Goal: Task Accomplishment & Management: Use online tool/utility

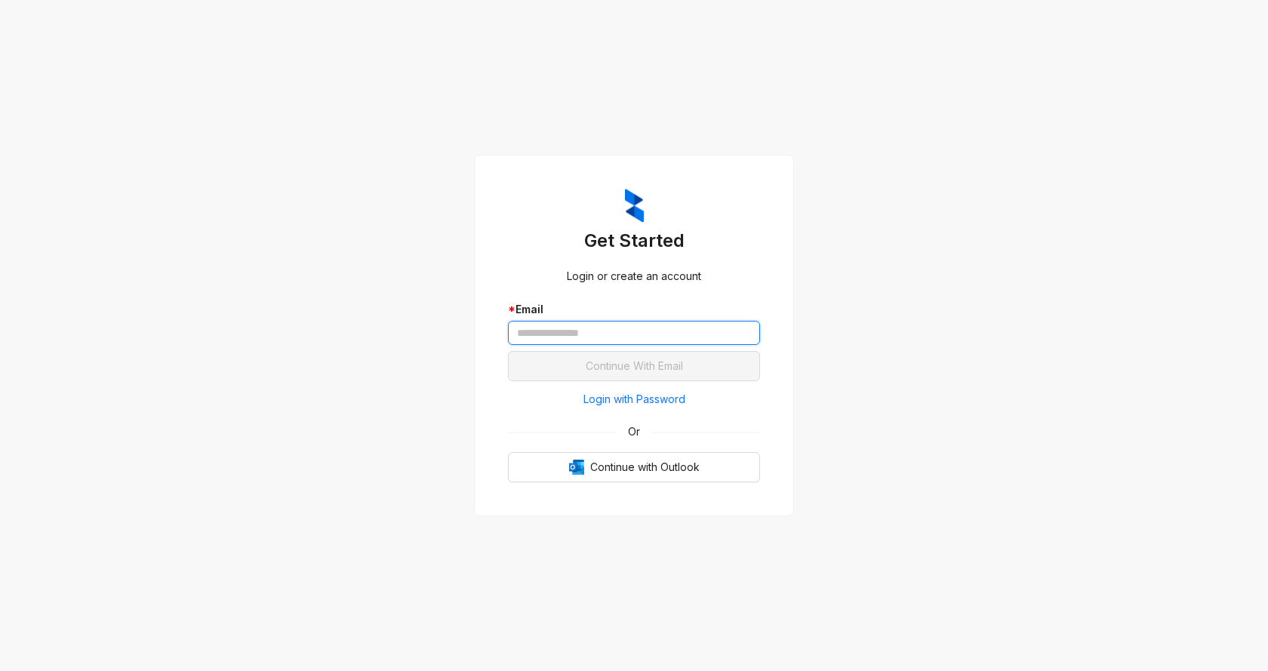
click at [592, 337] on input "text" at bounding box center [634, 333] width 252 height 24
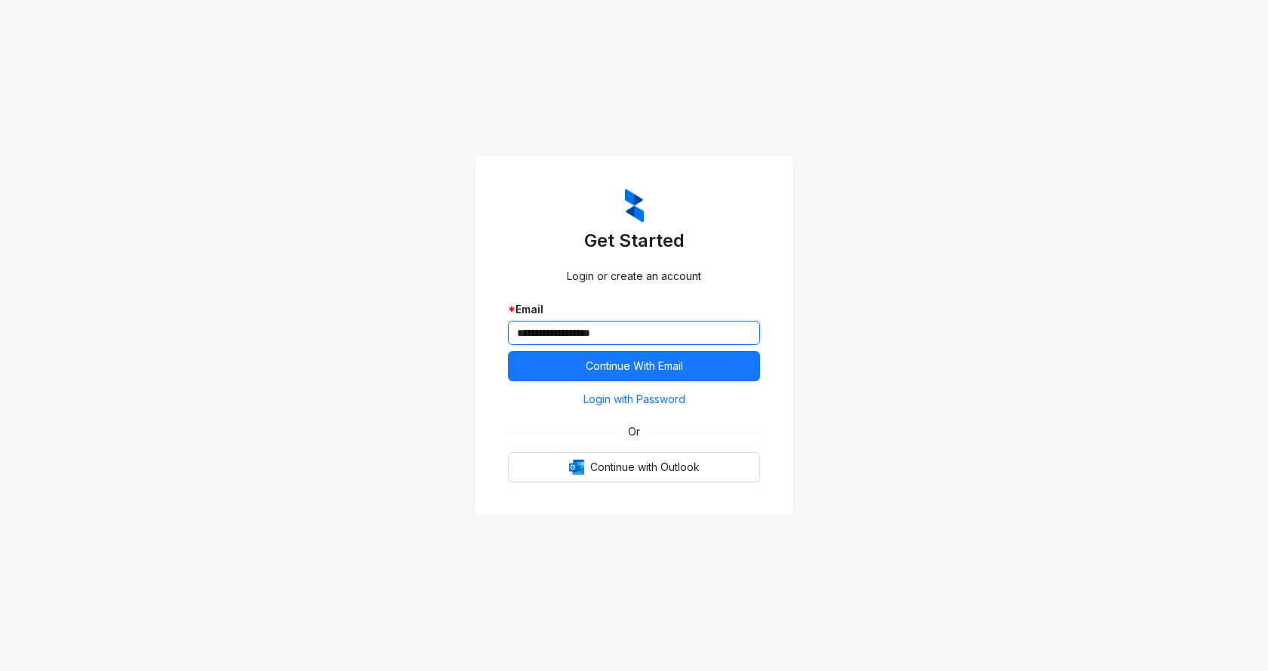
click at [508, 351] on button "Continue With Email" at bounding box center [634, 366] width 252 height 30
drag, startPoint x: 552, startPoint y: 331, endPoint x: 468, endPoint y: 346, distance: 85.7
click at [487, 334] on div "**********" at bounding box center [634, 336] width 320 height 362
type input "**********"
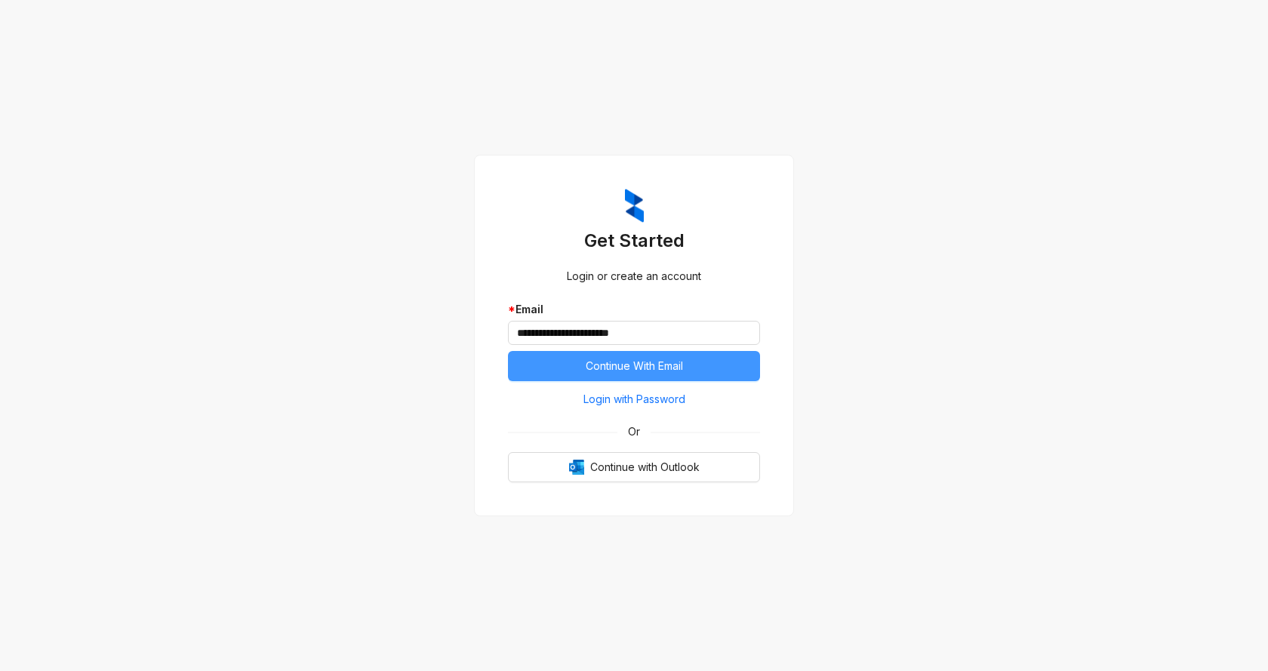
click at [570, 367] on button "Continue With Email" at bounding box center [634, 366] width 252 height 30
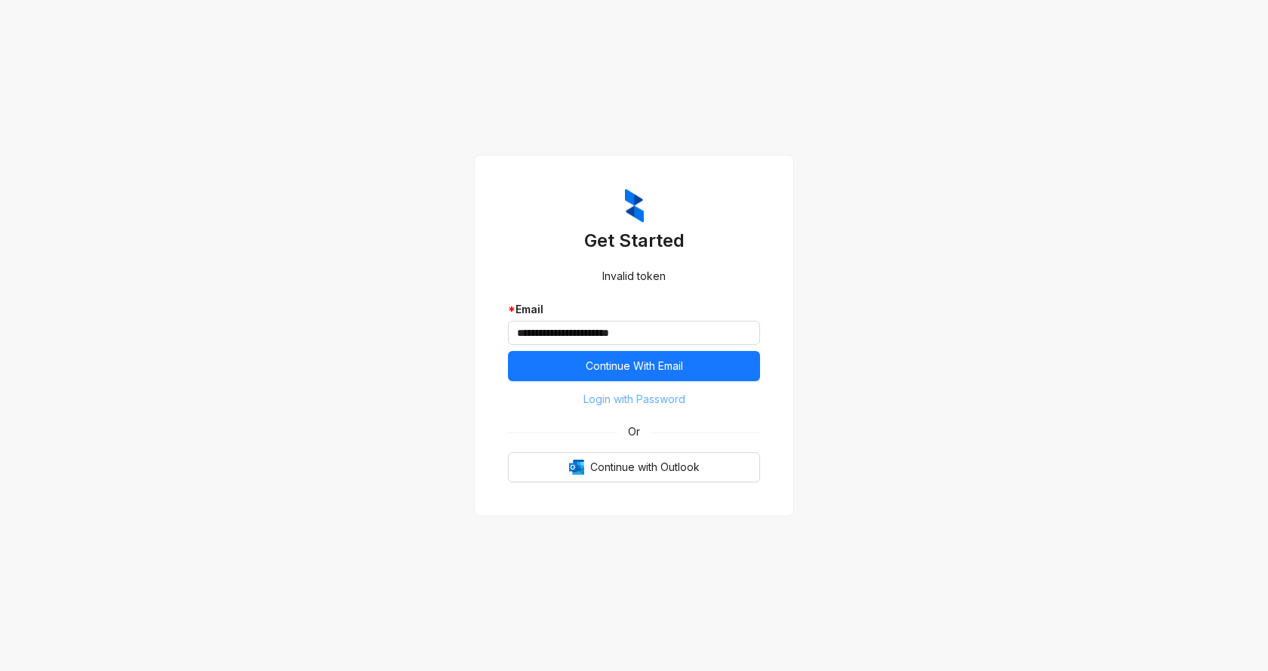
click at [655, 401] on span "Login with Password" at bounding box center [634, 399] width 102 height 17
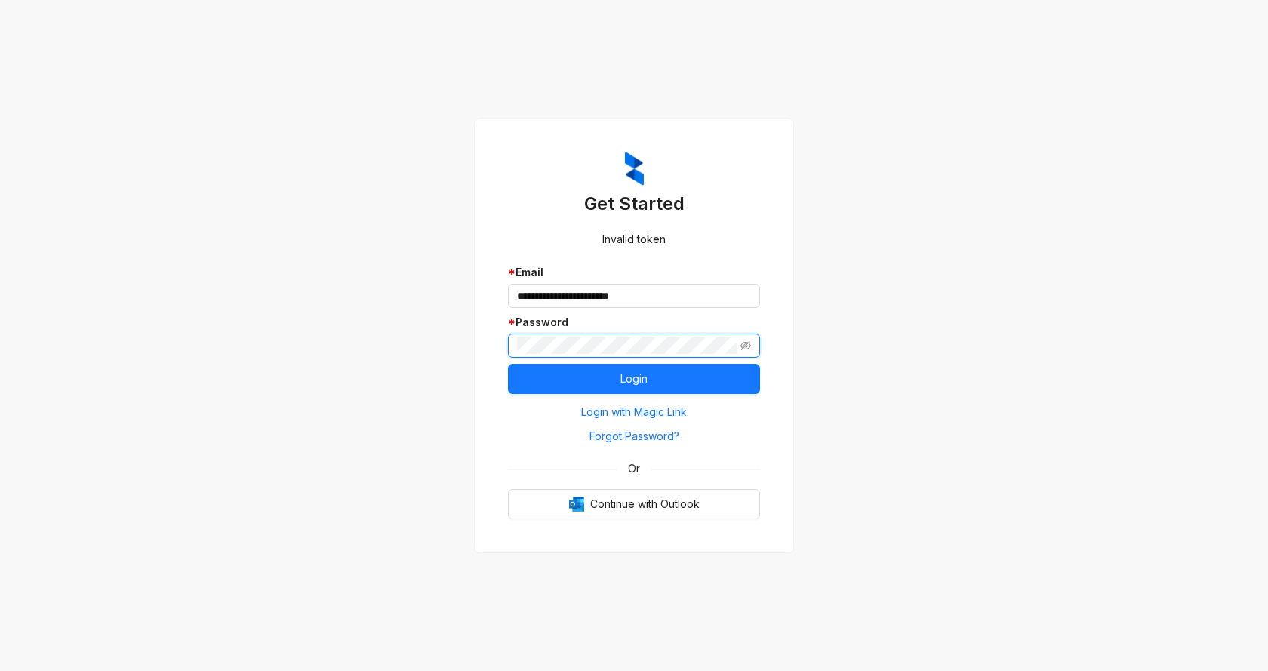
click at [508, 364] on button "Login" at bounding box center [634, 379] width 252 height 30
click at [747, 343] on icon "eye-invisible" at bounding box center [745, 345] width 11 height 11
click at [610, 411] on span "Login with Magic Link" at bounding box center [634, 412] width 106 height 17
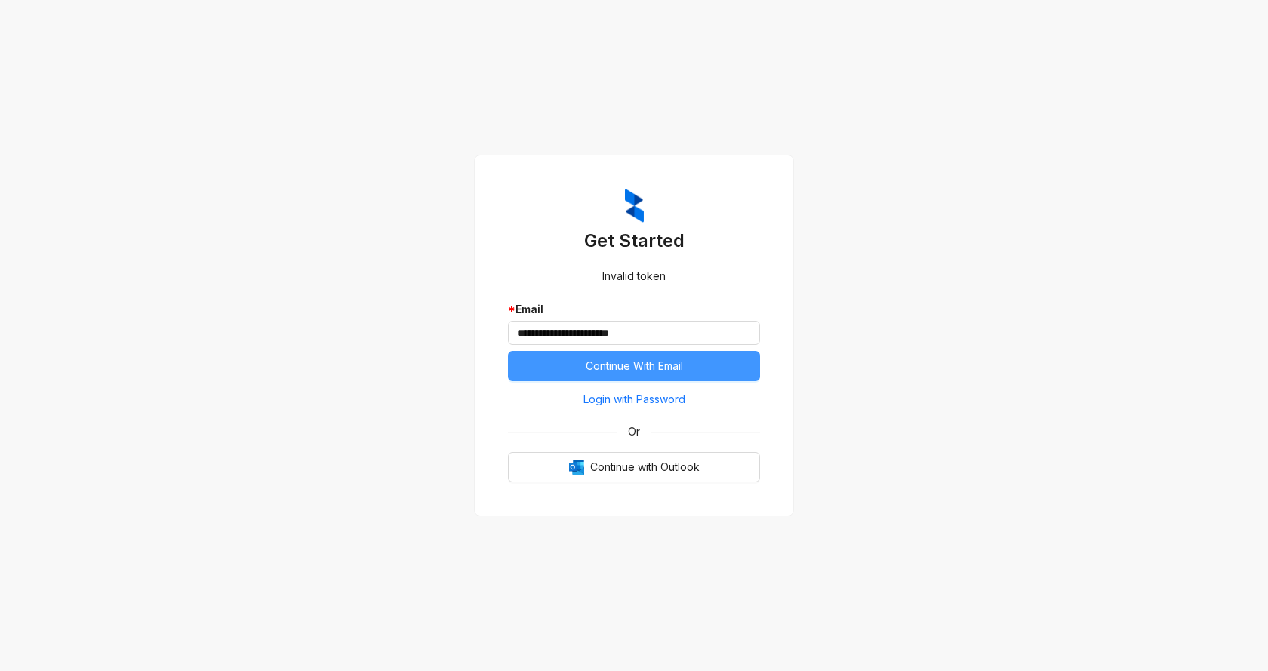
click at [610, 366] on span "Continue With Email" at bounding box center [634, 366] width 97 height 17
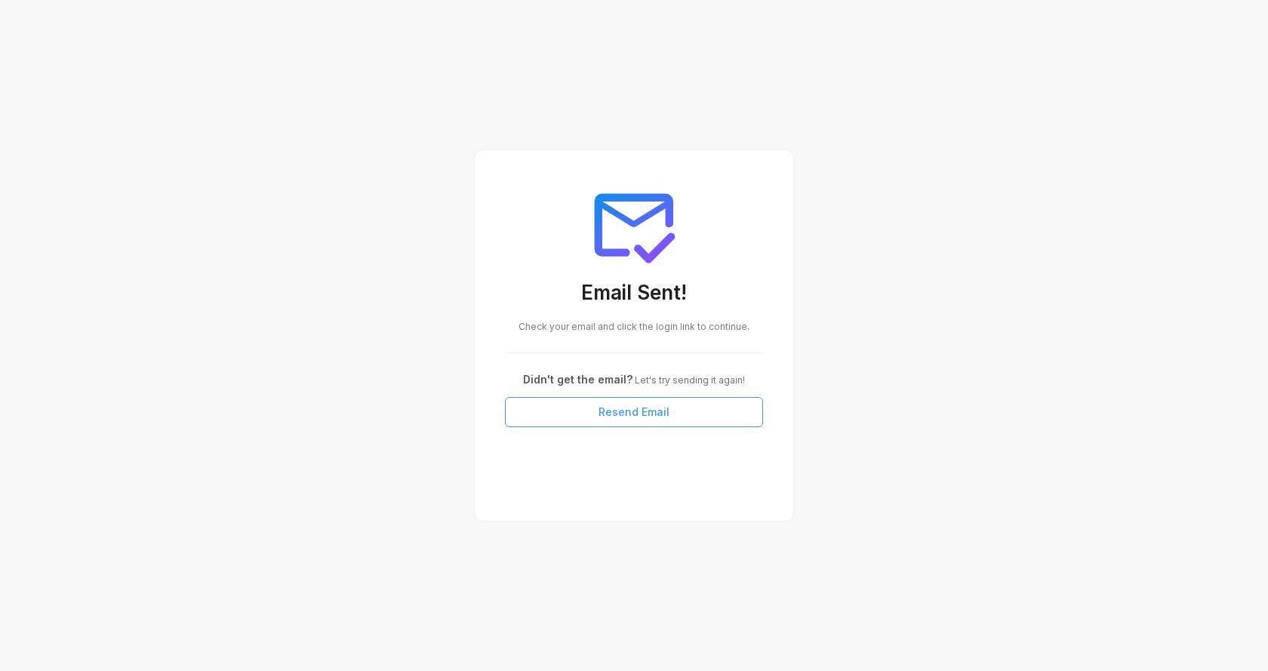
click at [571, 417] on button "Resend Email" at bounding box center [634, 412] width 258 height 30
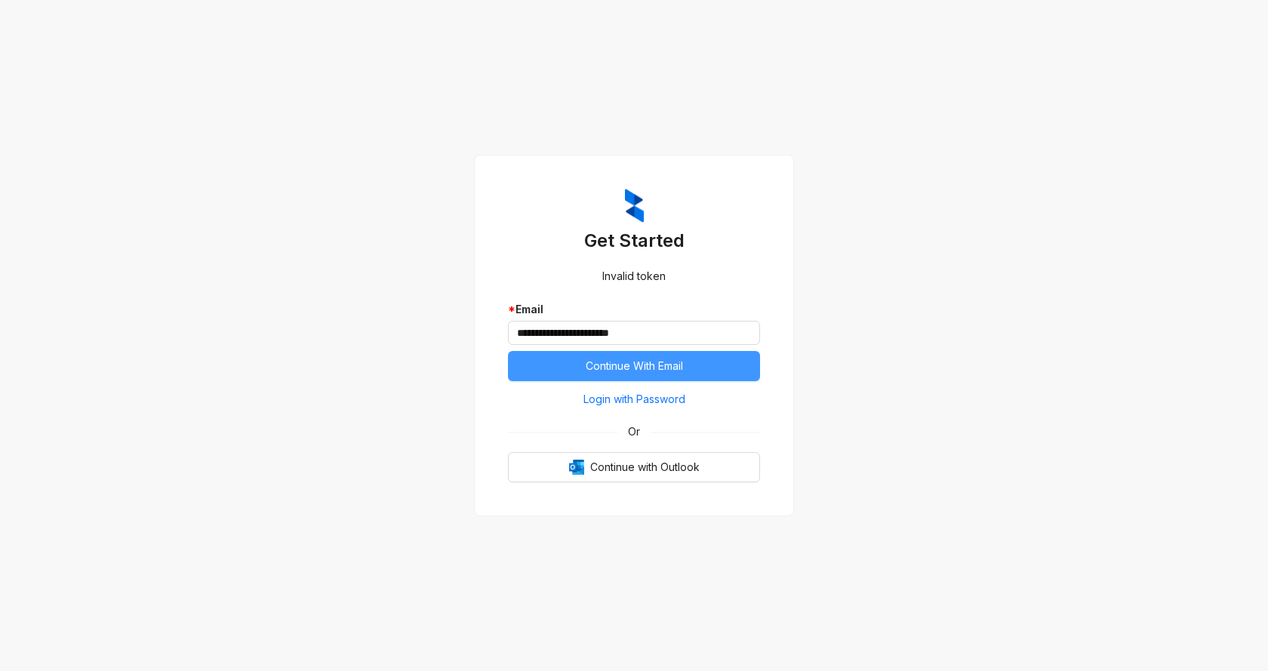
click at [702, 361] on button "Continue With Email" at bounding box center [634, 366] width 252 height 30
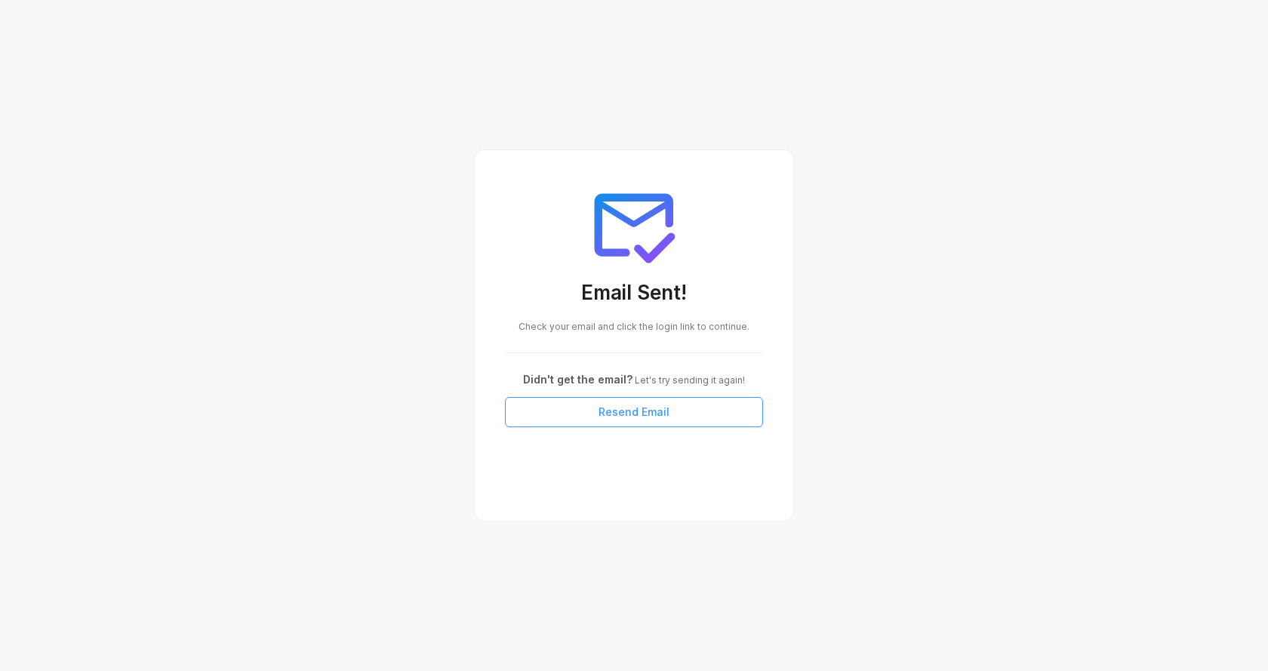
click at [693, 417] on button "Resend Email" at bounding box center [634, 412] width 258 height 30
click at [592, 352] on div at bounding box center [634, 352] width 258 height 1
click at [586, 358] on div "Email Sent! Check your email and click the login link to continue. Didn't get t…" at bounding box center [634, 303] width 294 height 283
click at [580, 331] on span "Check your email and click the login link to continue." at bounding box center [633, 326] width 231 height 11
click at [592, 319] on div "Email Sent! Check your email and click the login link to continue. Didn't get t…" at bounding box center [634, 303] width 294 height 283
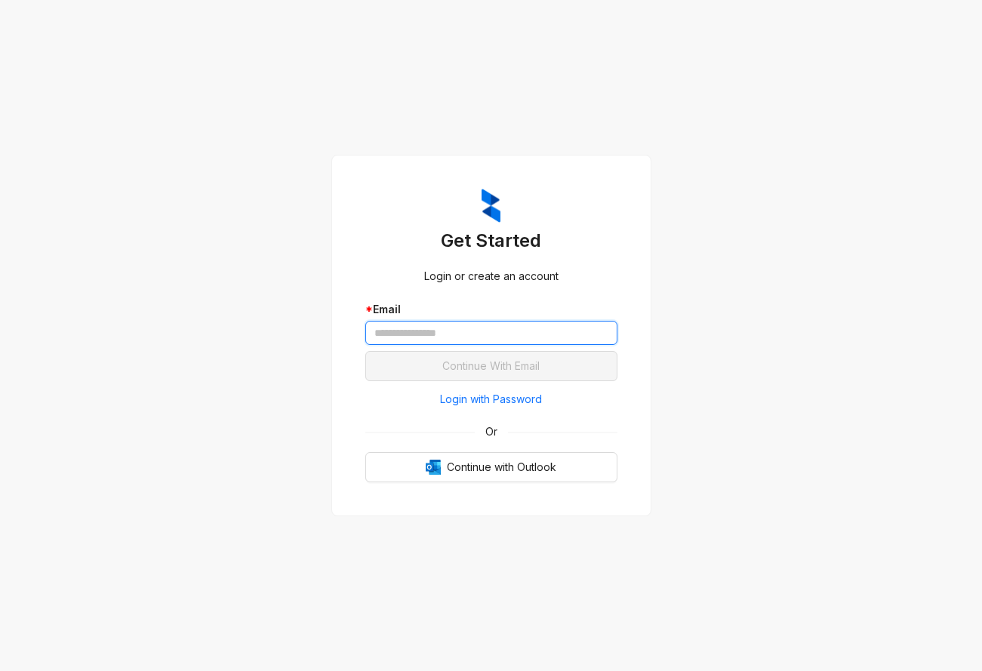
click at [461, 329] on input "text" at bounding box center [491, 333] width 252 height 24
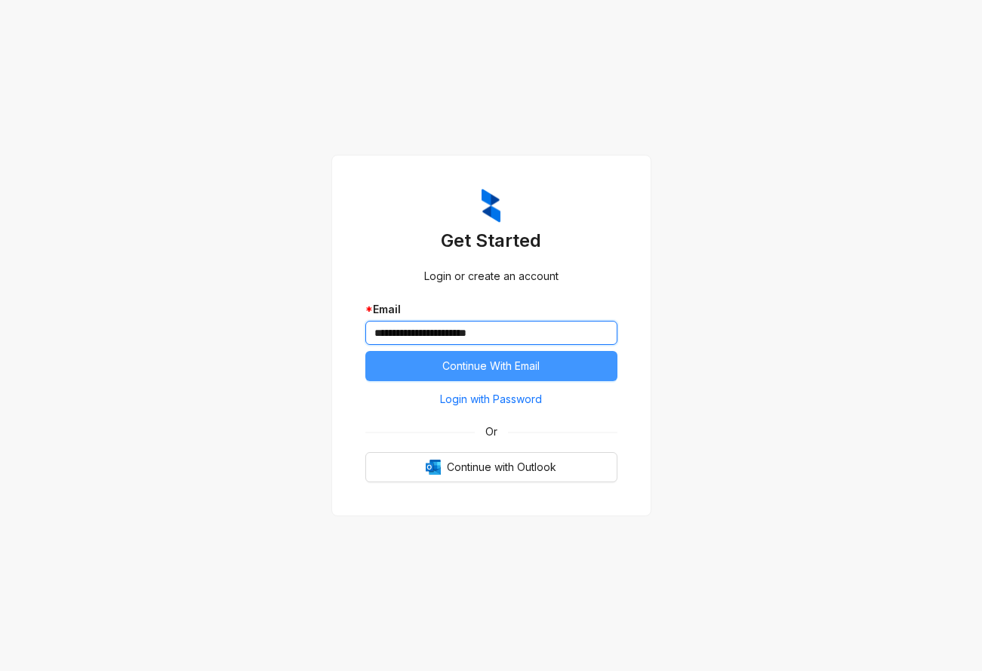
type input "**********"
click at [467, 364] on span "Continue With Email" at bounding box center [490, 366] width 97 height 17
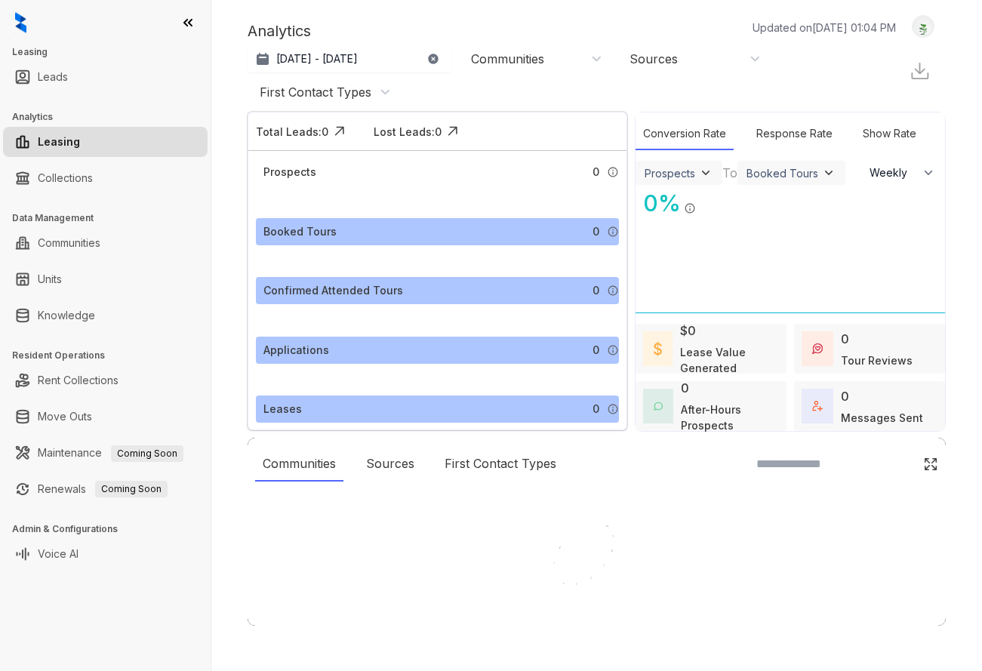
select select "******"
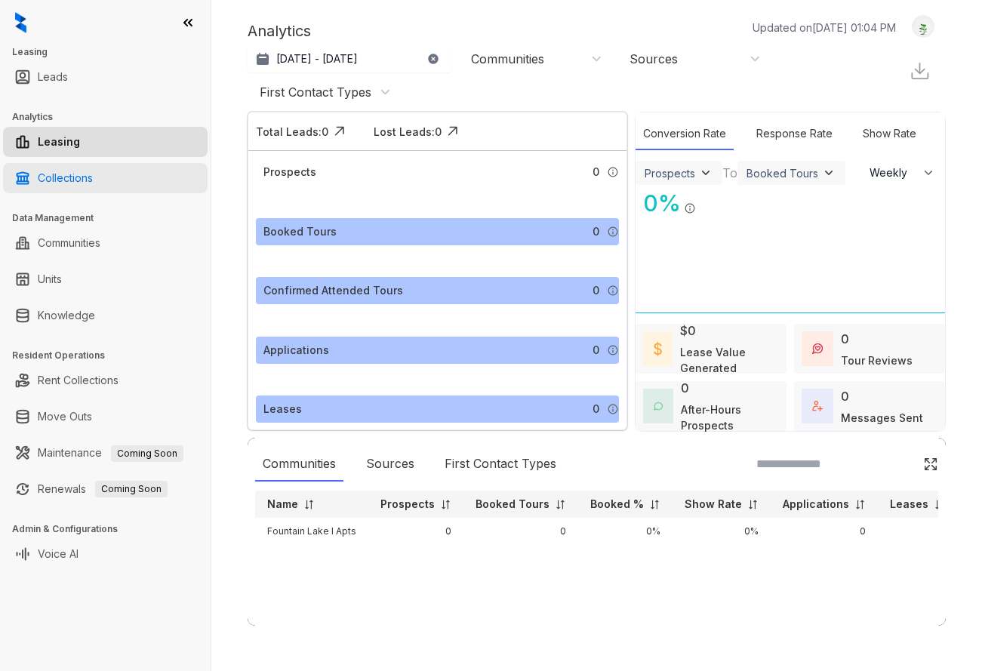
click at [85, 176] on link "Collections" at bounding box center [65, 178] width 55 height 30
click at [93, 183] on link "Collections" at bounding box center [65, 178] width 55 height 30
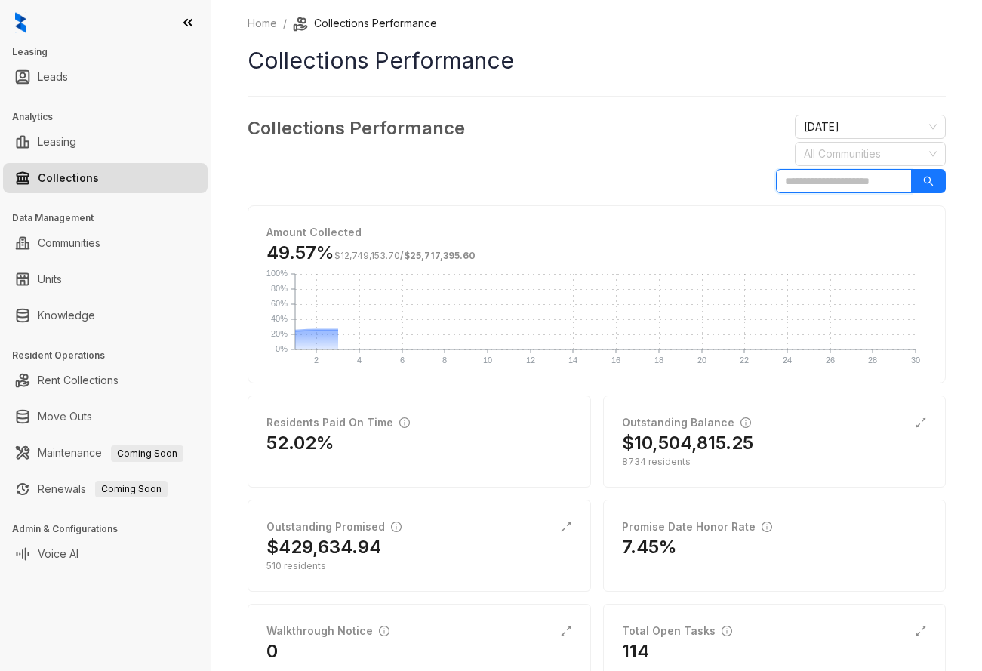
click at [818, 177] on input "search" at bounding box center [844, 181] width 136 height 24
type input "********"
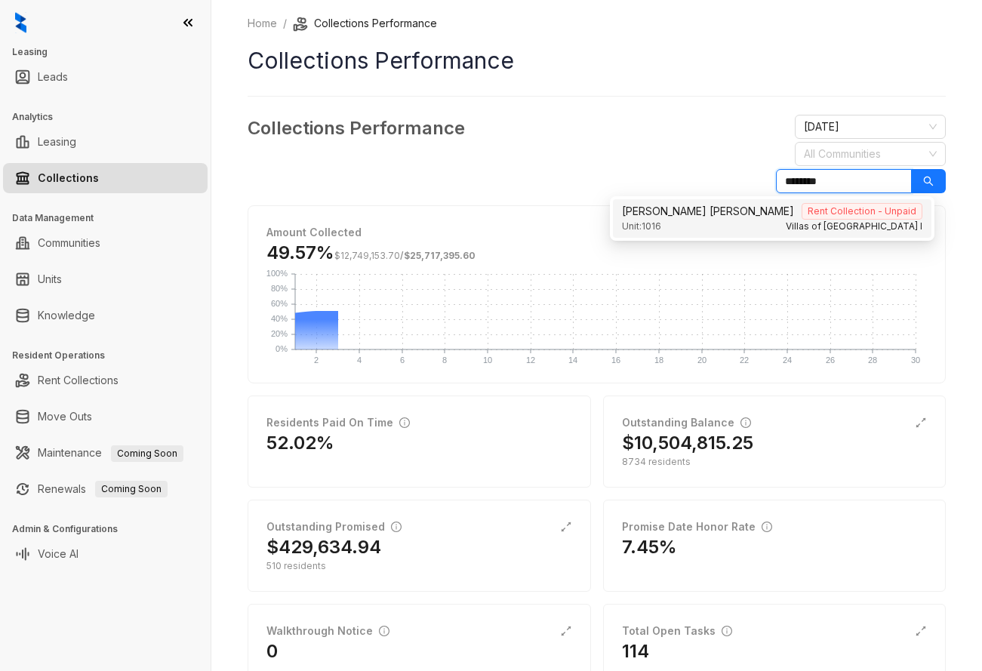
drag, startPoint x: 829, startPoint y: 184, endPoint x: 751, endPoint y: 179, distance: 77.9
click at [754, 179] on div "Collections Performance [DATE] All Communities ********" at bounding box center [597, 154] width 698 height 78
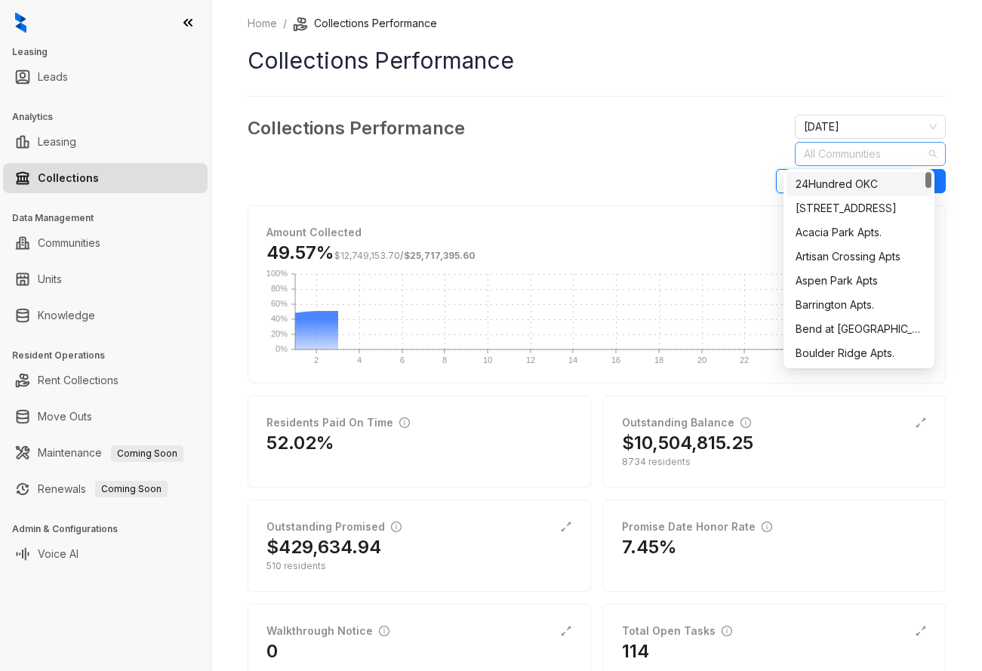
click at [854, 157] on div at bounding box center [862, 153] width 129 height 21
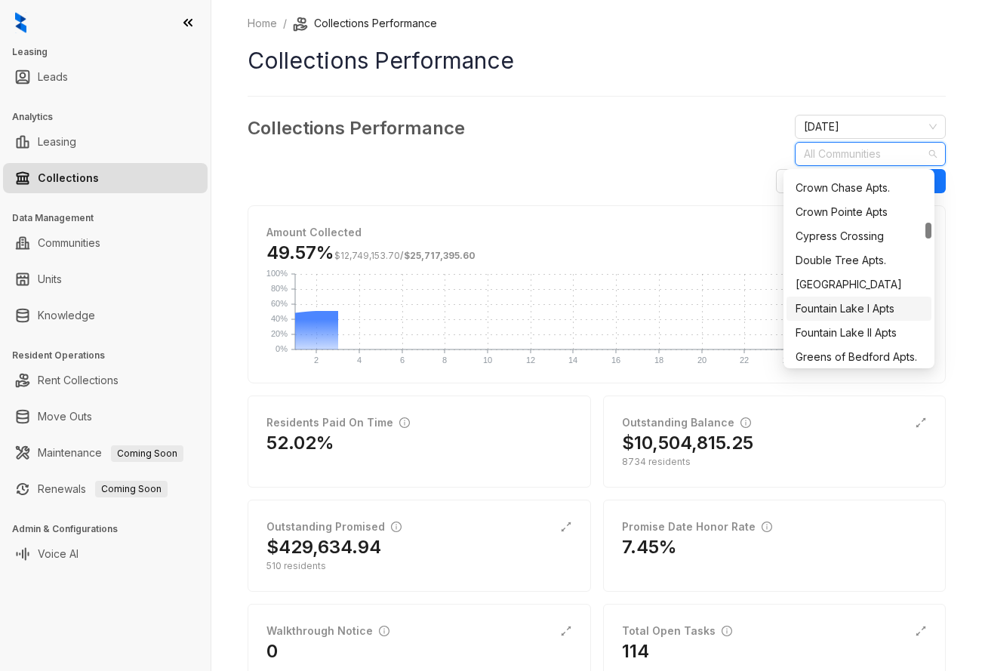
scroll to position [669, 0]
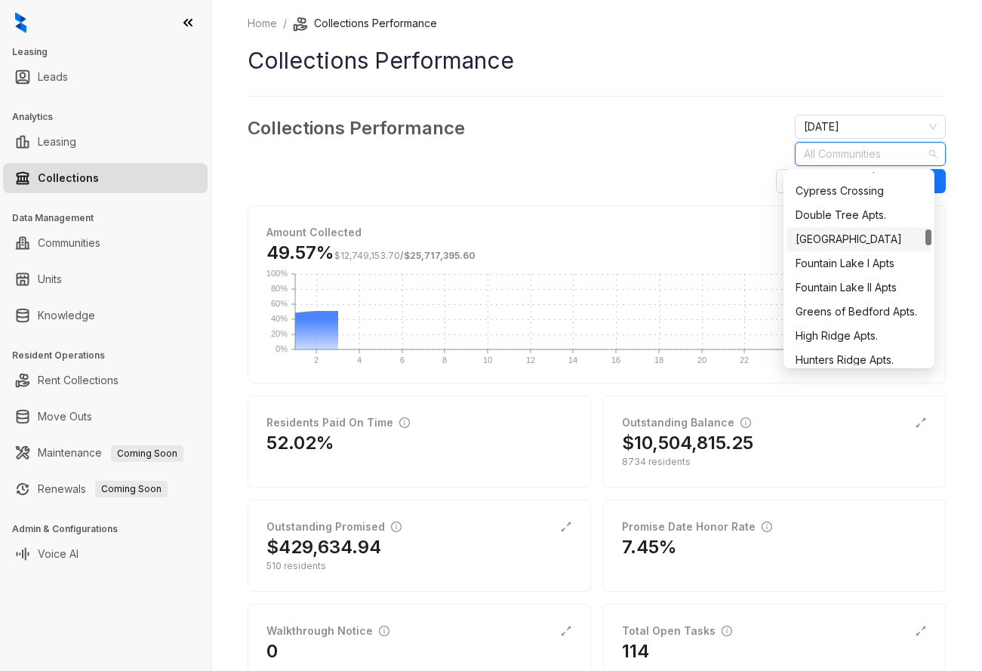
click at [866, 239] on div "[GEOGRAPHIC_DATA]" at bounding box center [858, 239] width 127 height 17
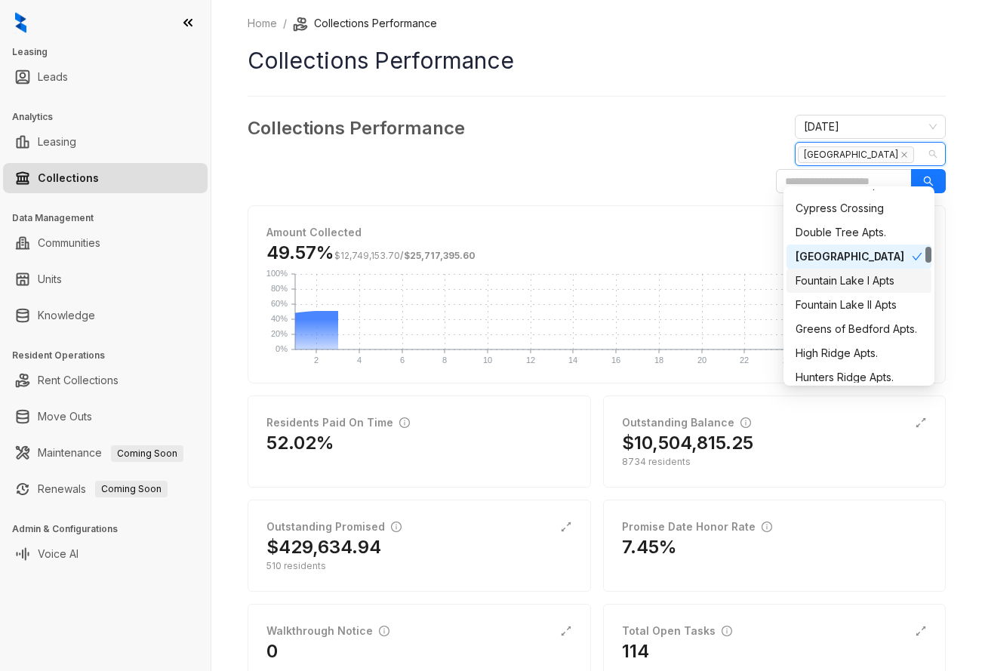
click at [847, 281] on div "Fountain Lake I Apts" at bounding box center [858, 280] width 127 height 17
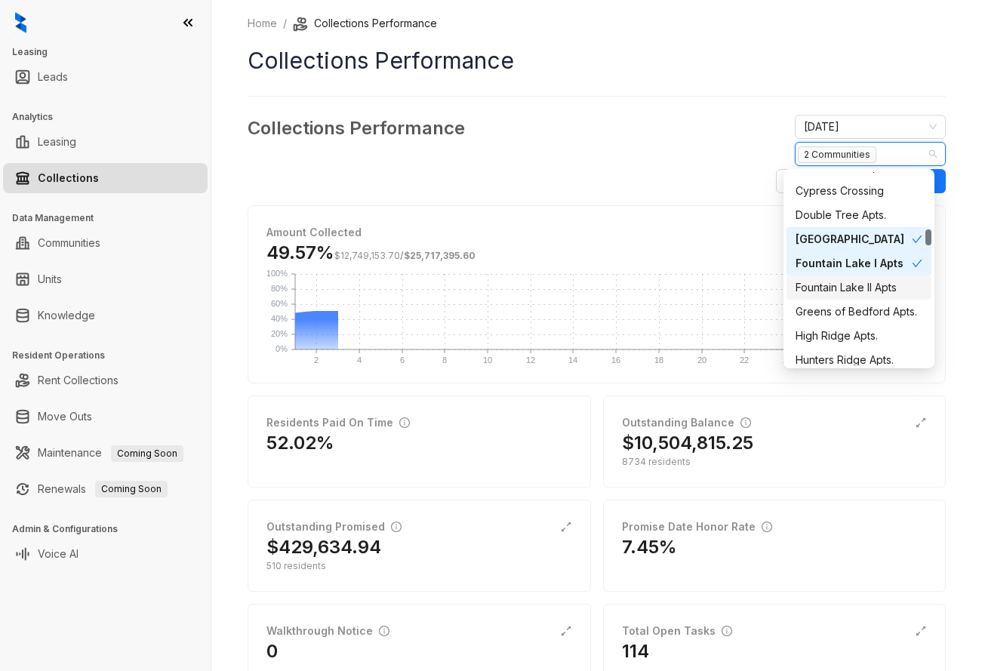
click at [849, 286] on div "Fountain Lake II Apts" at bounding box center [858, 287] width 127 height 17
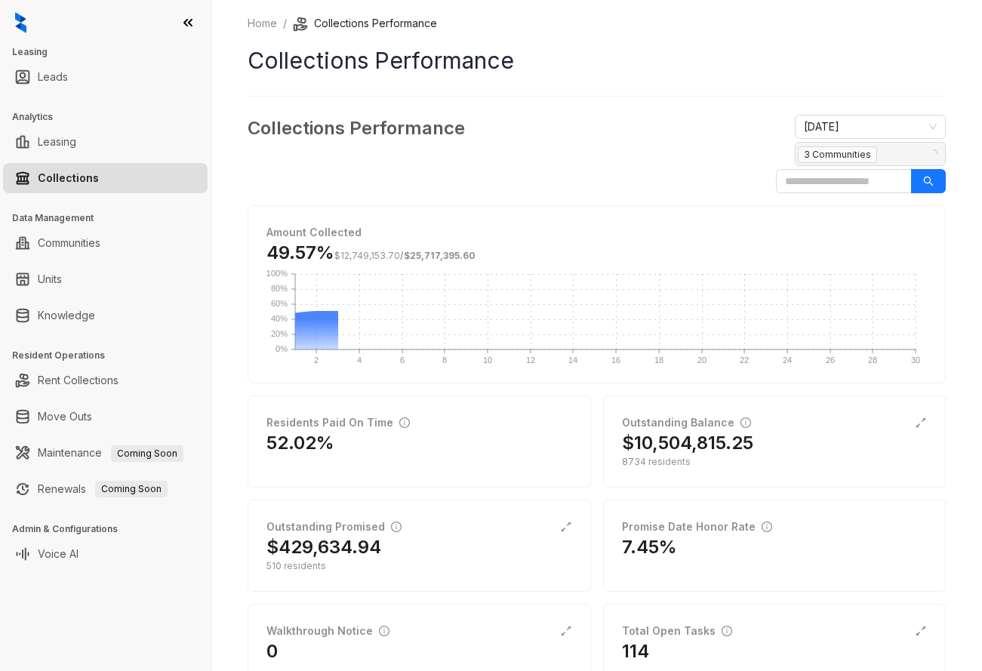
click at [657, 241] on div "49.57% $12,749,153.70 / $25,717,395.60" at bounding box center [596, 257] width 660 height 33
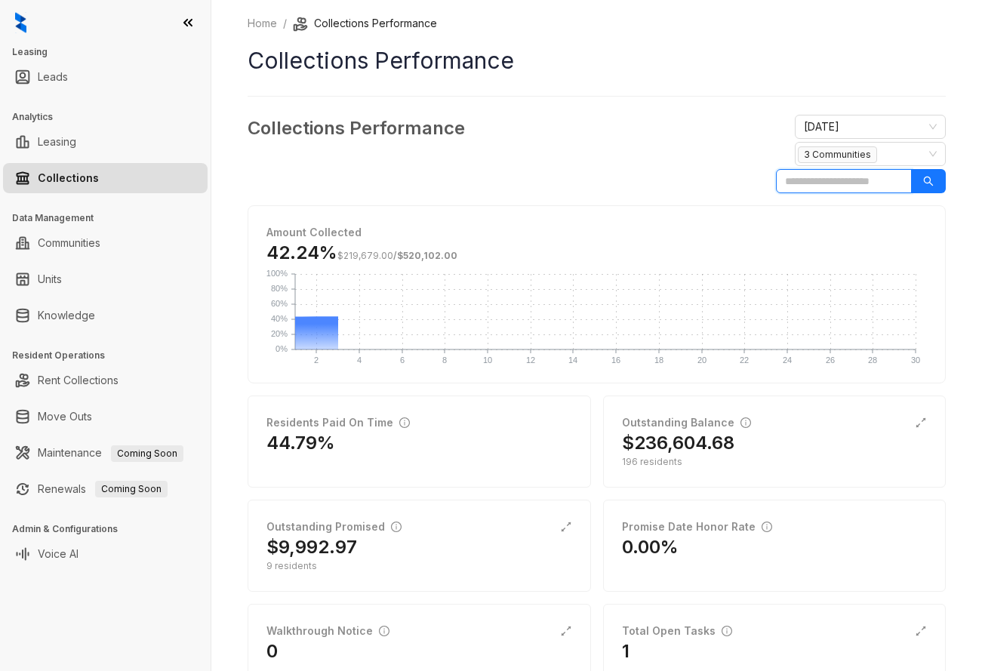
click at [812, 178] on input "search" at bounding box center [844, 181] width 136 height 24
type input "****"
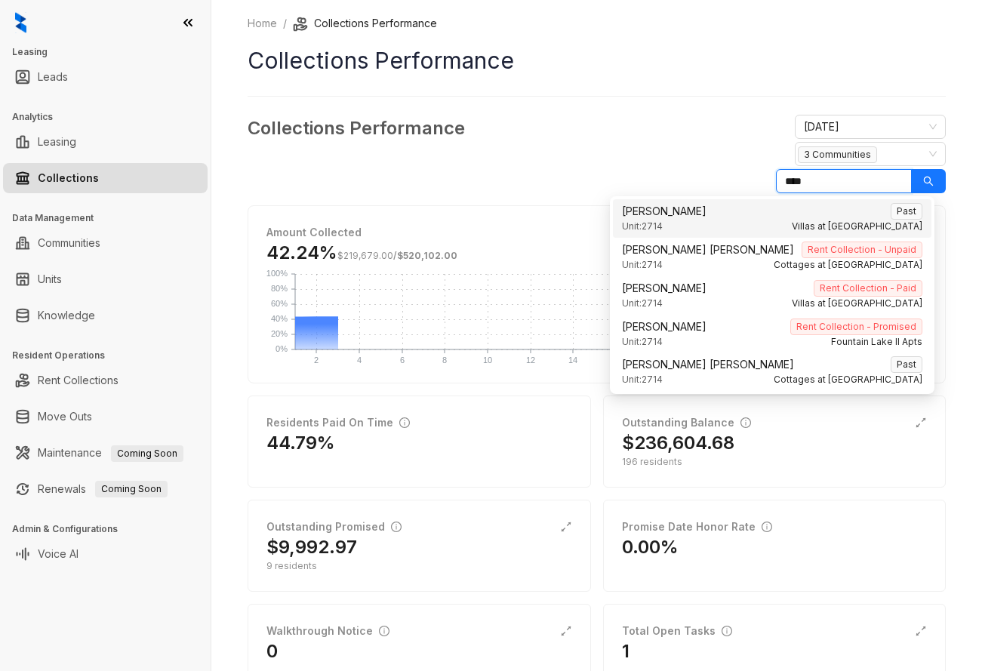
click at [693, 220] on div "Unit: 2714 Villas at [GEOGRAPHIC_DATA]" at bounding box center [772, 227] width 300 height 14
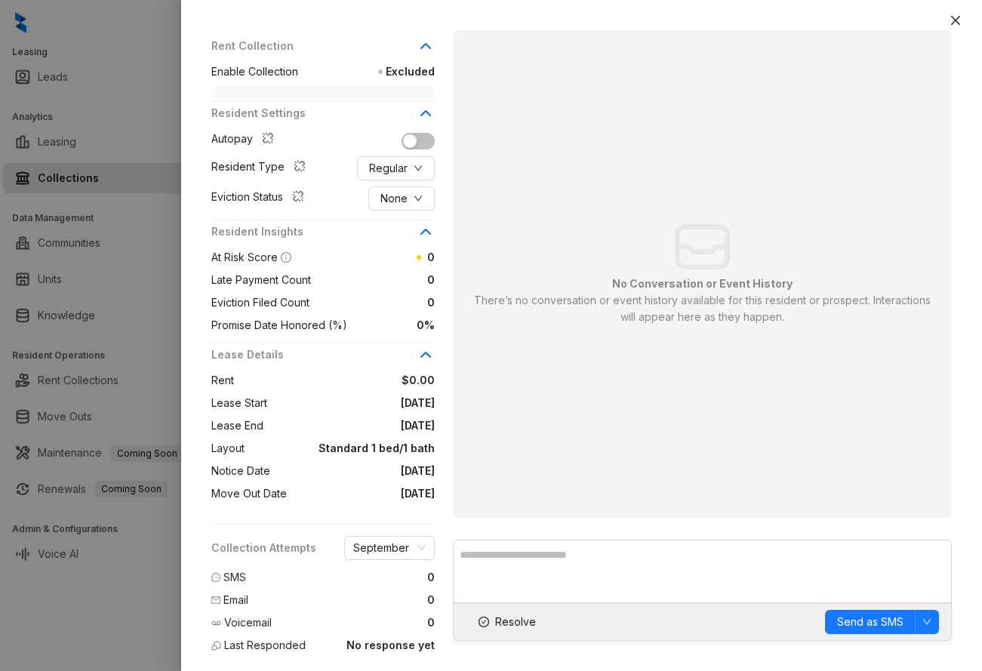
scroll to position [229, 0]
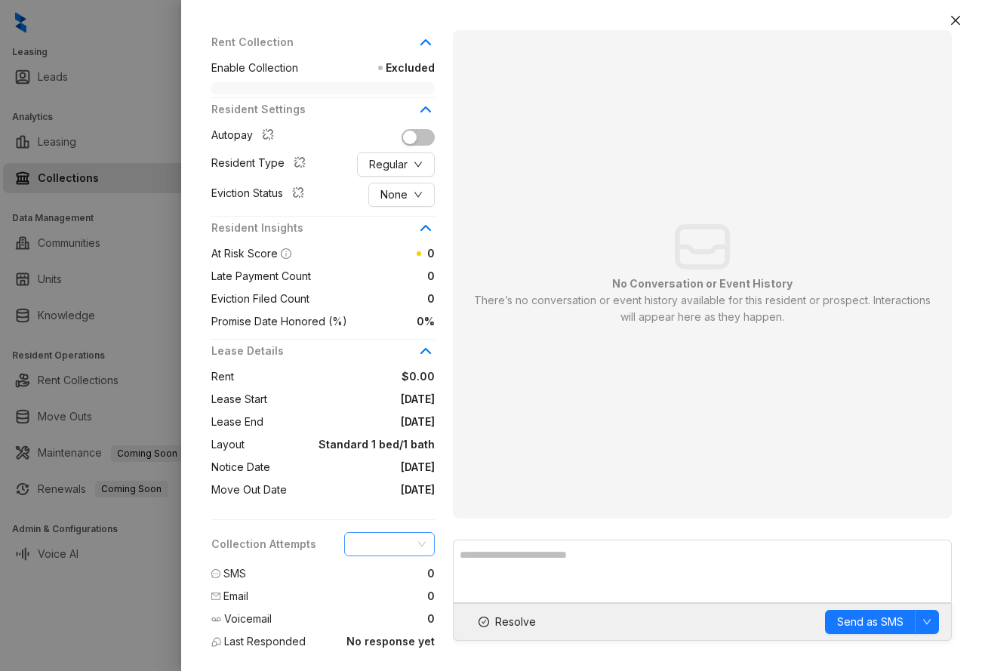
click at [420, 542] on span "September" at bounding box center [389, 544] width 72 height 23
click at [432, 352] on icon at bounding box center [426, 351] width 18 height 18
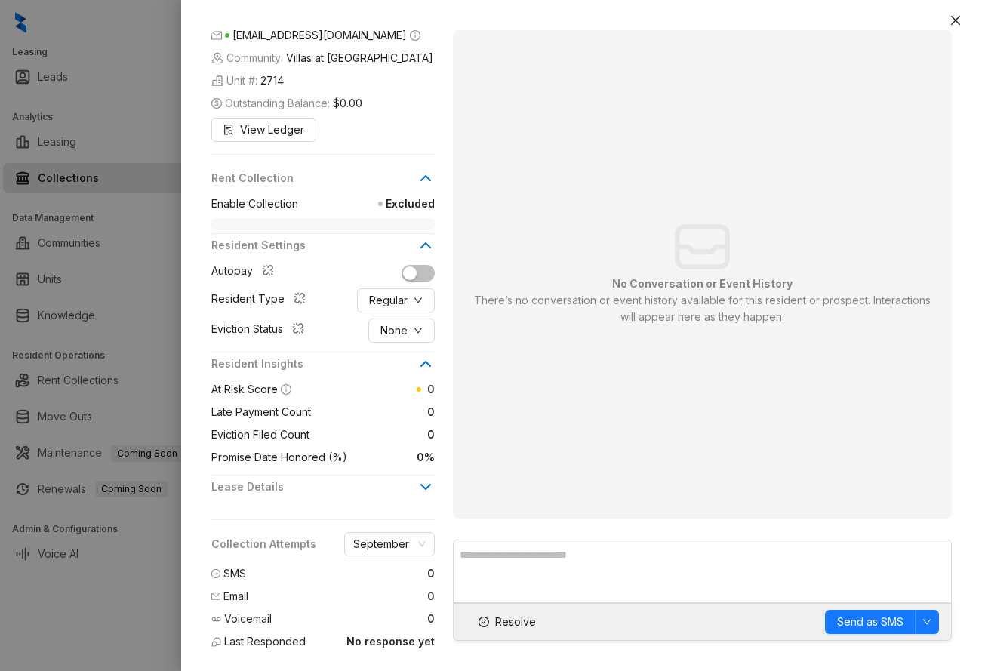
scroll to position [93, 0]
click at [429, 367] on icon at bounding box center [426, 364] width 18 height 18
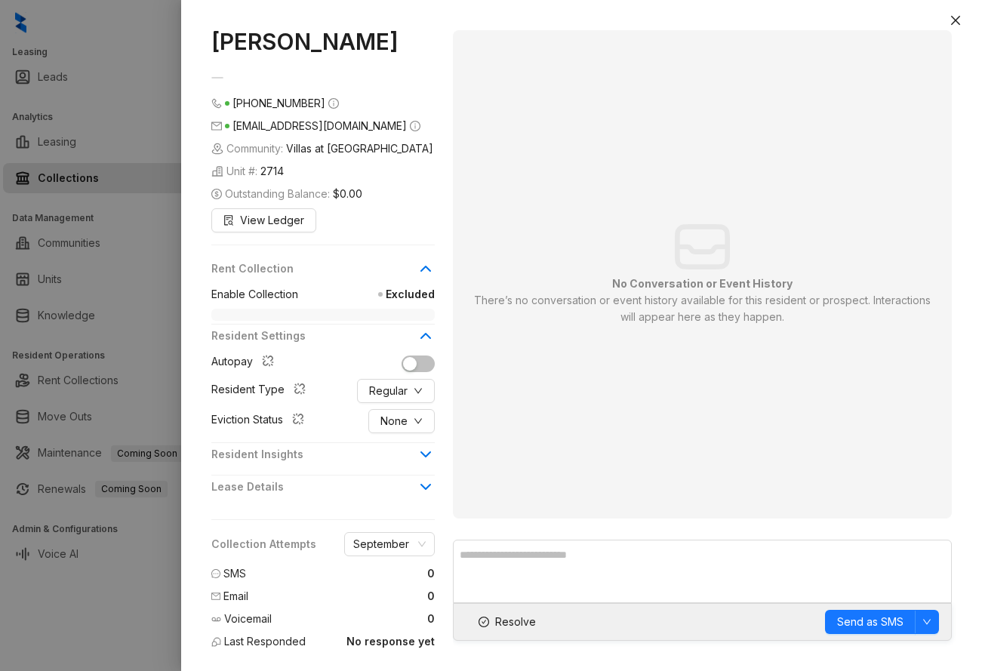
scroll to position [2, 0]
click at [424, 420] on button "None" at bounding box center [401, 421] width 66 height 24
click at [427, 273] on icon at bounding box center [426, 269] width 18 height 18
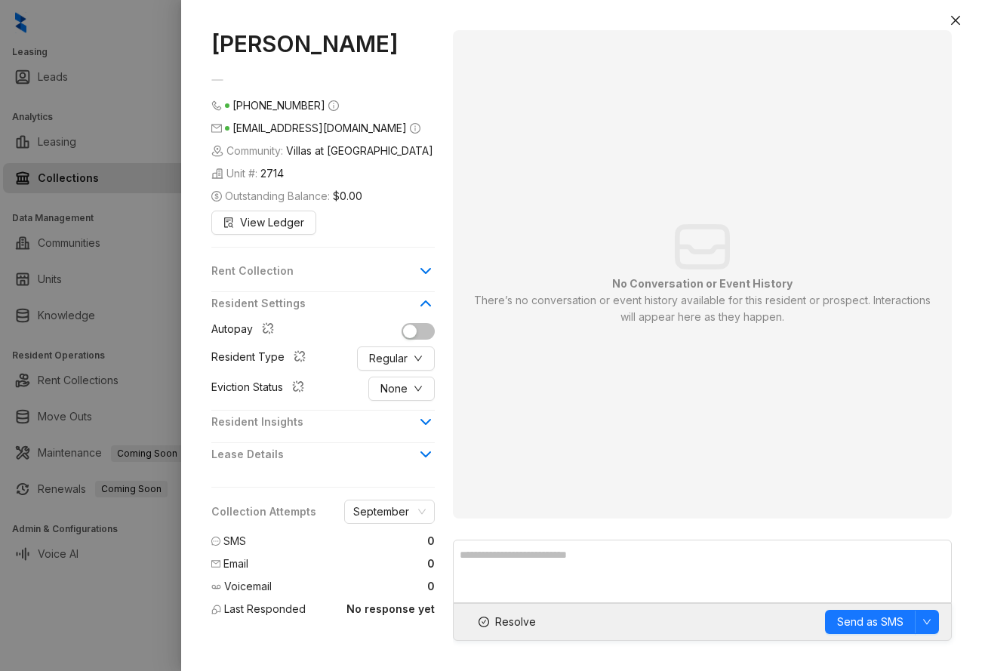
scroll to position [0, 0]
click at [427, 273] on icon at bounding box center [426, 271] width 18 height 18
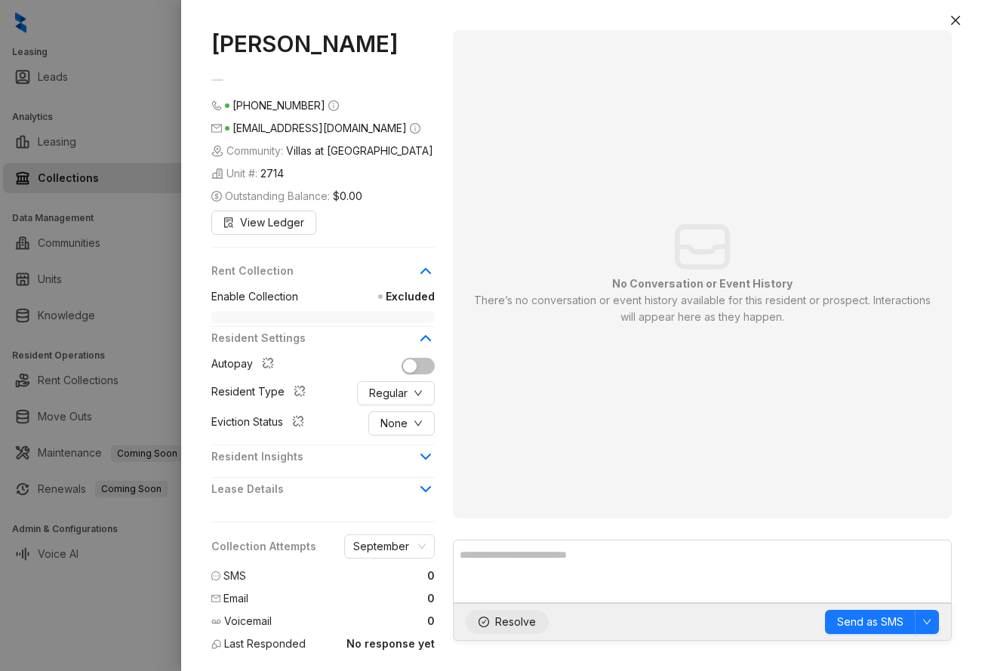
click at [519, 623] on span "Resolve" at bounding box center [515, 622] width 41 height 17
click at [952, 23] on icon "close" at bounding box center [955, 20] width 9 height 9
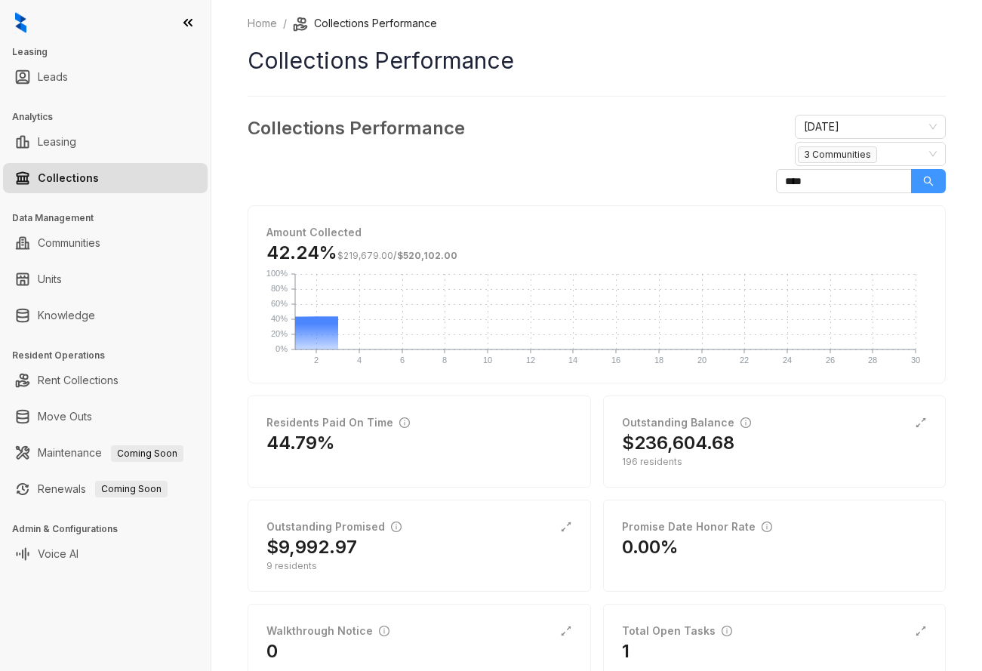
click at [923, 180] on icon "search" at bounding box center [928, 181] width 11 height 11
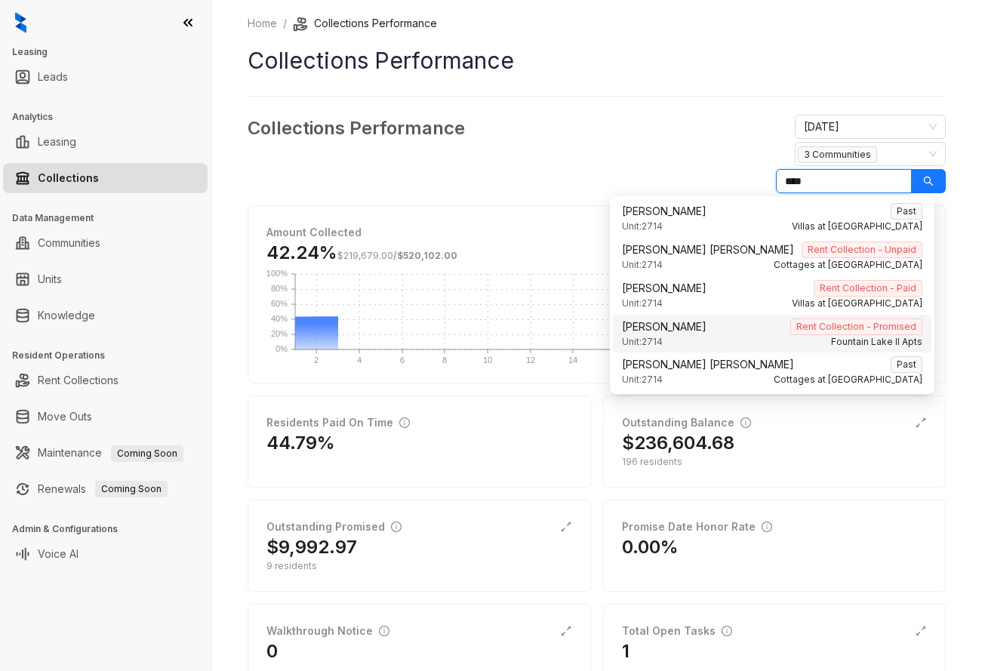
click at [669, 326] on span "[PERSON_NAME]" at bounding box center [664, 326] width 85 height 17
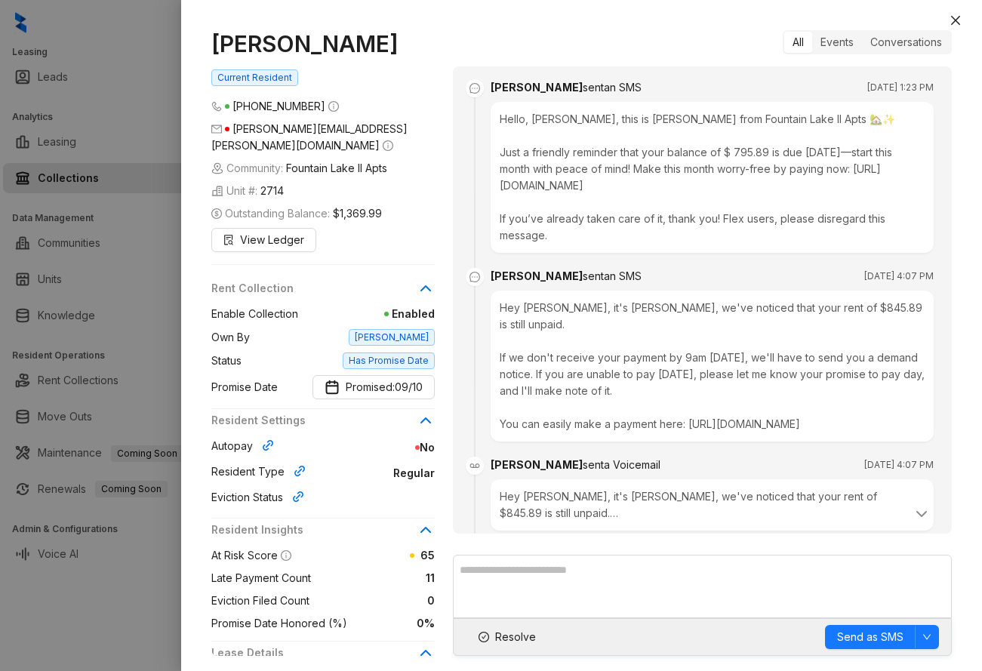
scroll to position [2953, 0]
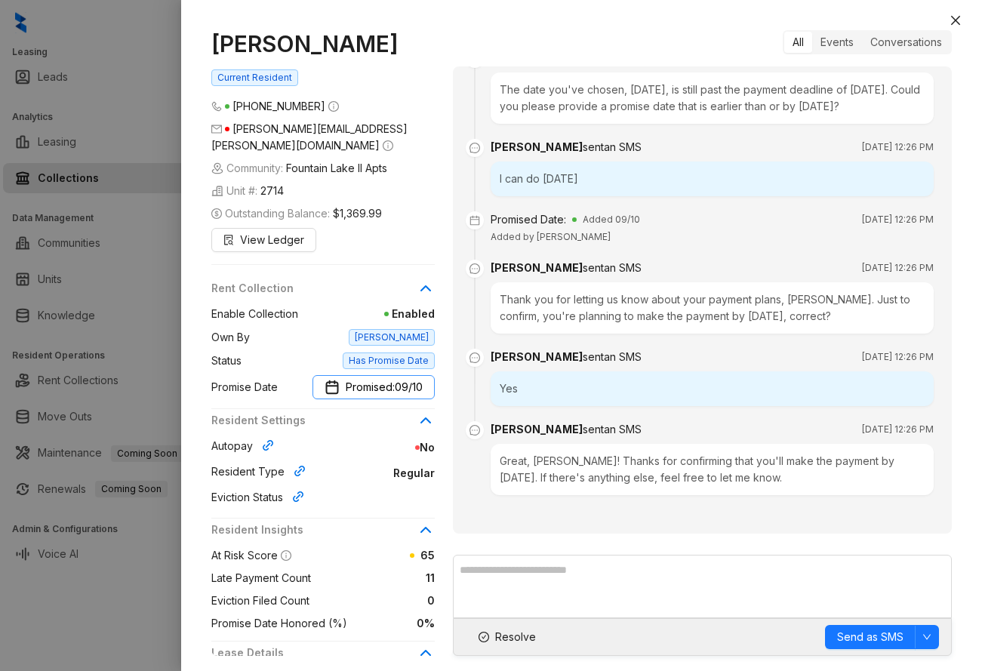
click at [408, 379] on span "09/10" at bounding box center [409, 387] width 28 height 17
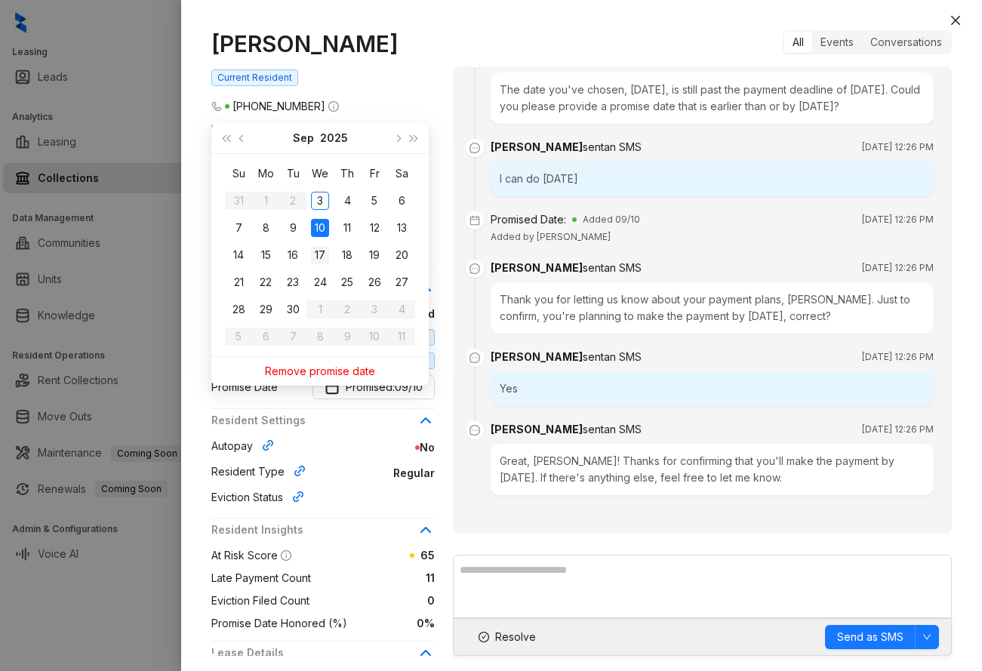
type input "**********"
click at [320, 254] on div "17" at bounding box center [320, 255] width 18 height 18
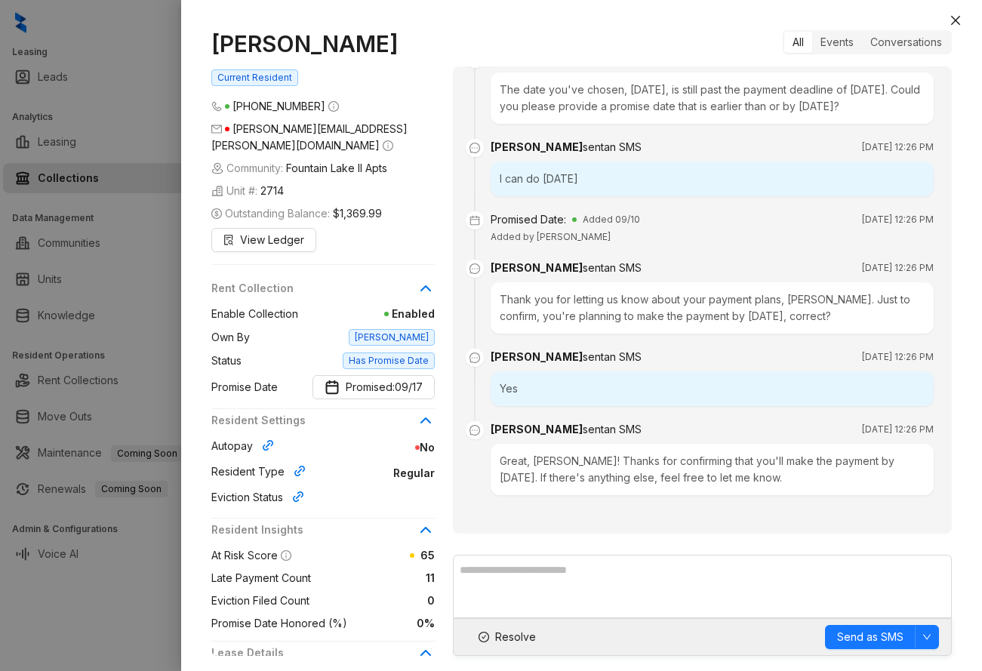
scroll to position [240, 0]
